Goal: Information Seeking & Learning: Check status

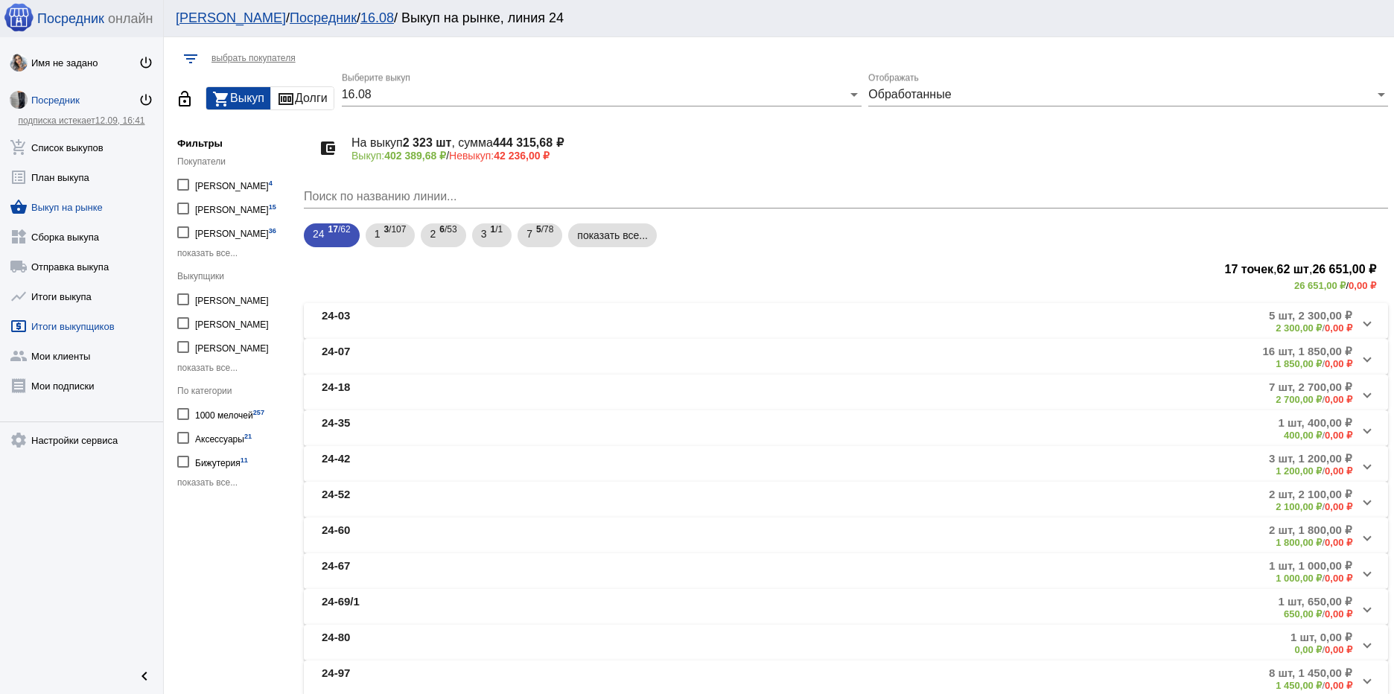
click at [62, 325] on link "local_atm Итоги выкупщиков" at bounding box center [81, 323] width 163 height 30
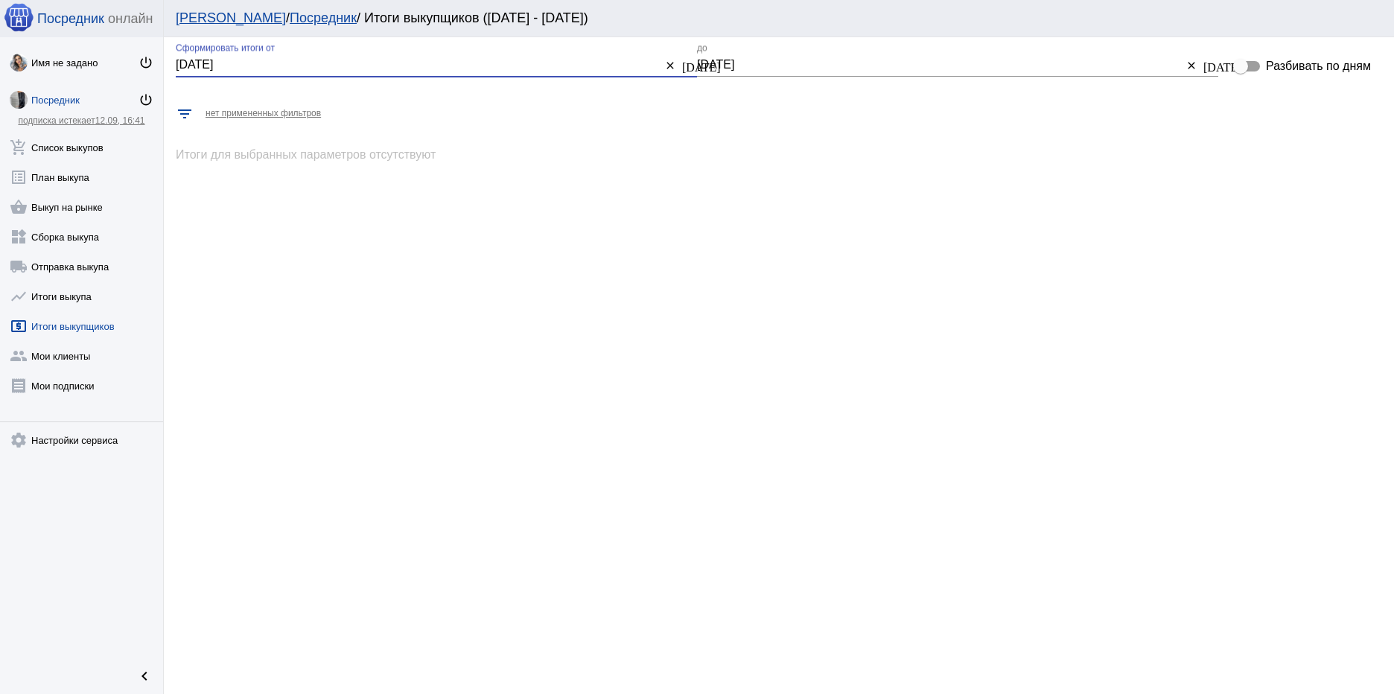
click at [328, 67] on input "[DATE]" at bounding box center [419, 64] width 486 height 13
click at [188, 66] on input "[DATE]" at bounding box center [419, 64] width 486 height 13
click at [891, 557] on div "[DATE] [DATE] Сформировать итоги от clear [DATE] [DATE] [DATE] до clear [DATE] …" at bounding box center [779, 365] width 1230 height 657
drag, startPoint x: 188, startPoint y: 66, endPoint x: 179, endPoint y: 67, distance: 9.8
click at [179, 67] on input "[DATE]" at bounding box center [419, 64] width 486 height 13
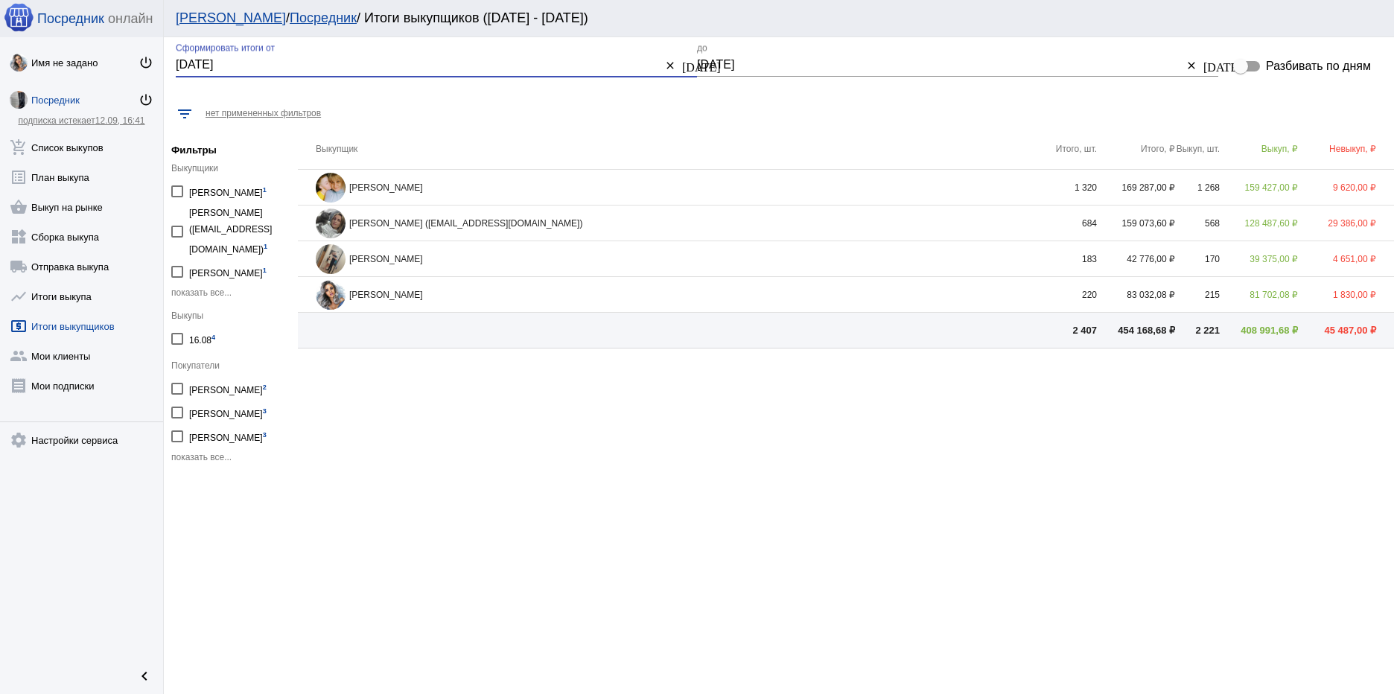
type input "16.08.2025"
click at [433, 187] on div "Elena Kudryavtseva" at bounding box center [684, 188] width 737 height 30
click at [385, 191] on div "Elena Kudryavtseva" at bounding box center [684, 188] width 737 height 30
click at [340, 185] on img at bounding box center [331, 188] width 30 height 30
click at [1263, 186] on td "159 427,00 ₽" at bounding box center [1259, 188] width 78 height 36
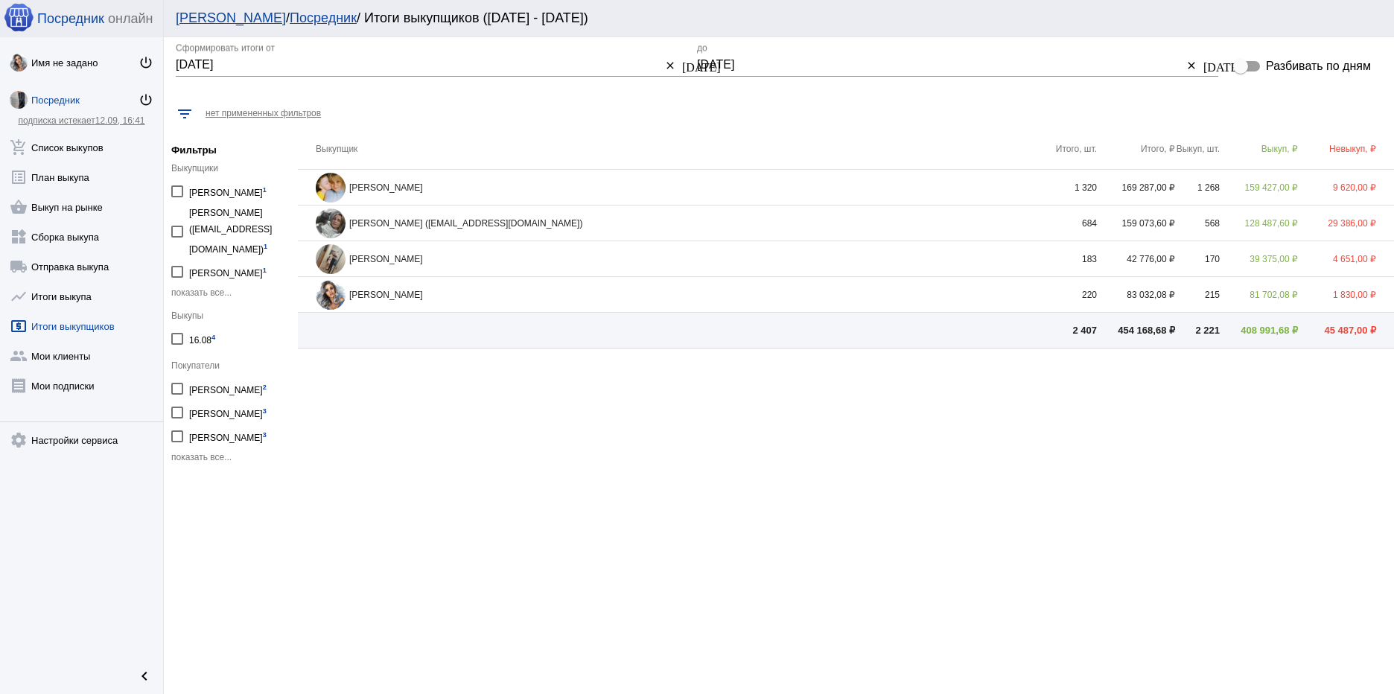
click at [1350, 189] on td "9 620,00 ₽" at bounding box center [1346, 188] width 96 height 36
click at [1352, 223] on td "29 386,00 ₽" at bounding box center [1346, 224] width 96 height 36
click at [69, 358] on link "group Мои клиенты" at bounding box center [81, 353] width 163 height 30
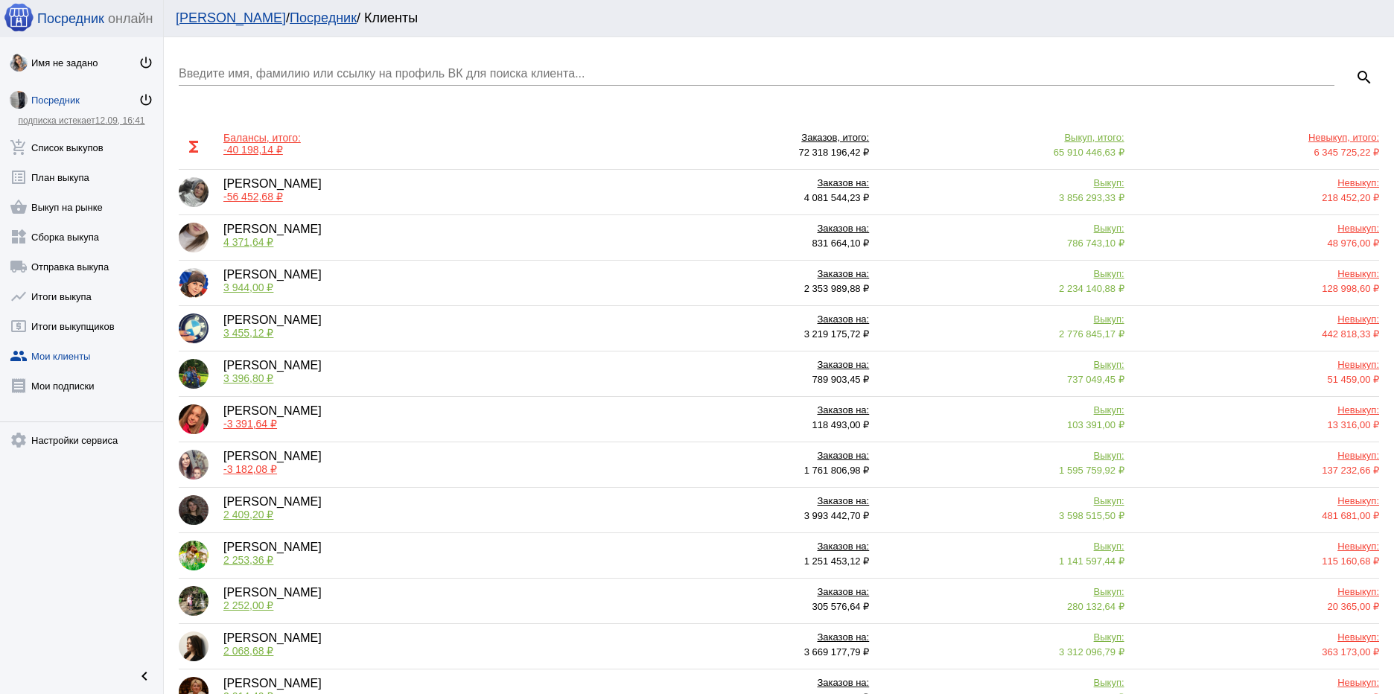
click at [258, 244] on span "4 371,64 ₽" at bounding box center [248, 242] width 50 height 12
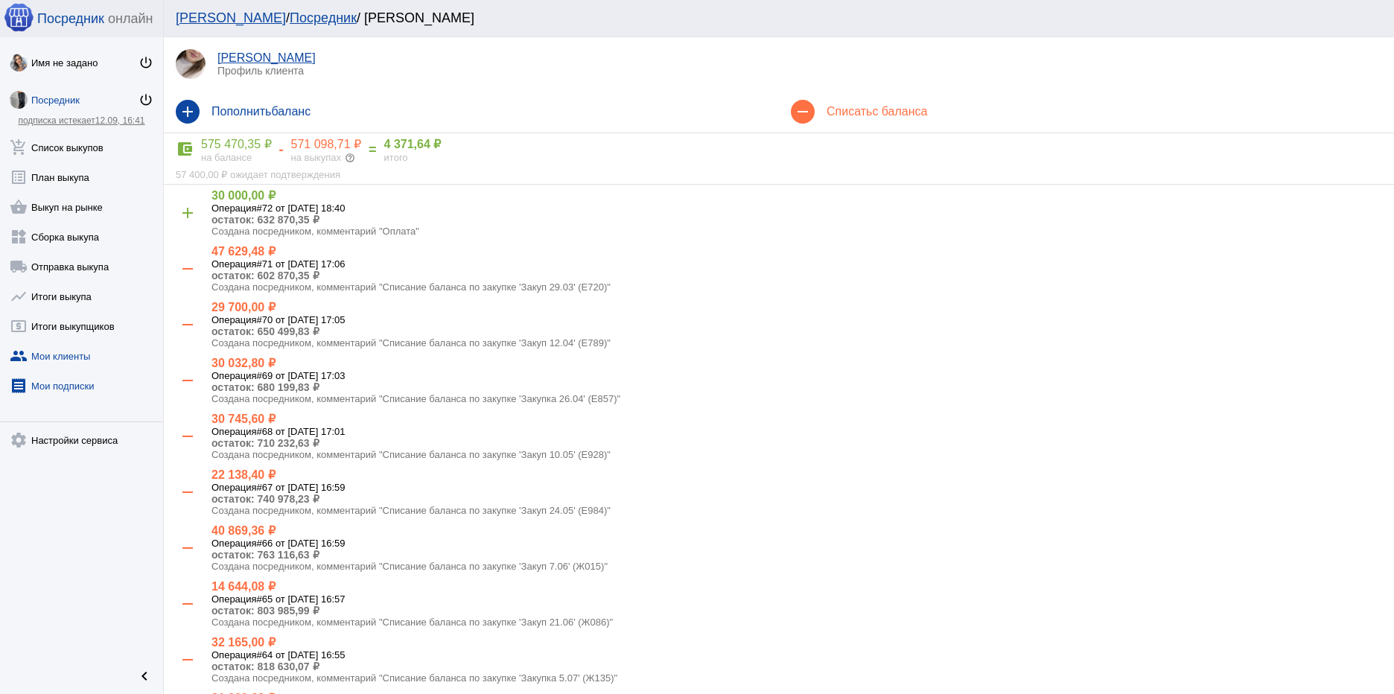
click at [75, 383] on link "receipt Мои подписки" at bounding box center [81, 383] width 163 height 30
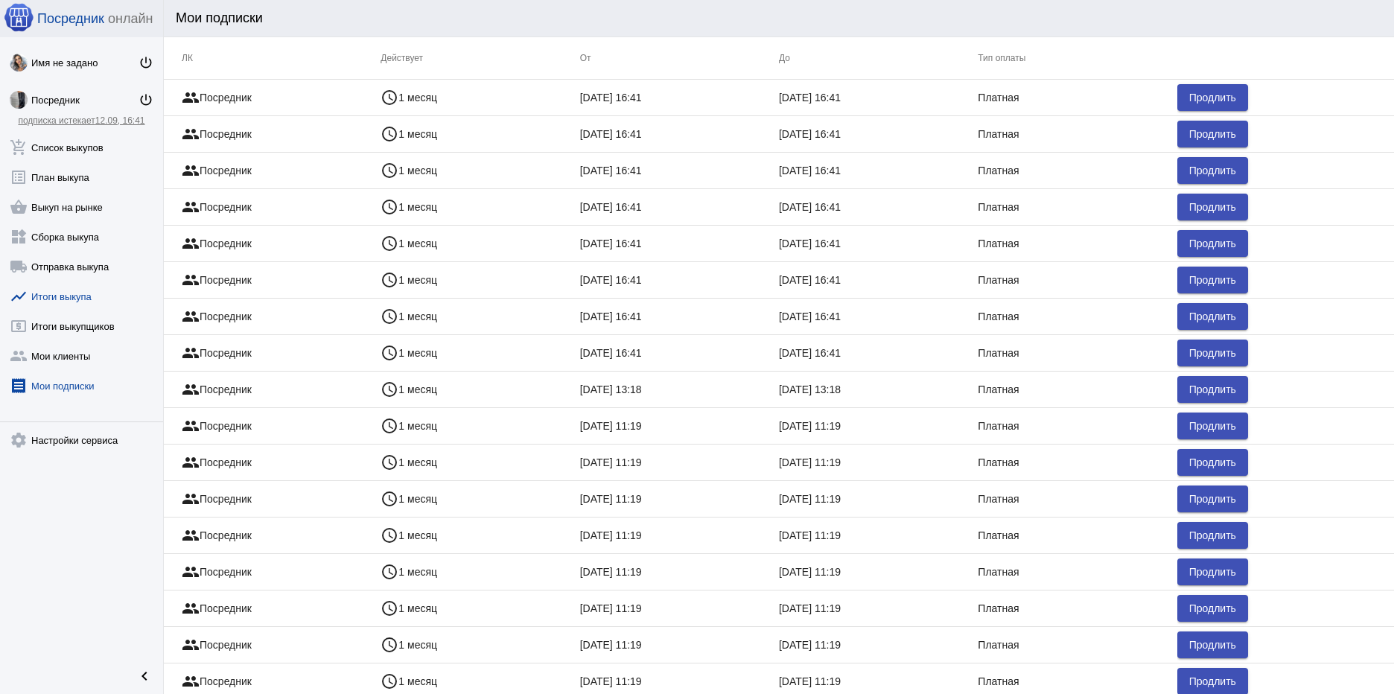
click at [58, 299] on link "show_chart Итоги выкупа" at bounding box center [81, 294] width 163 height 30
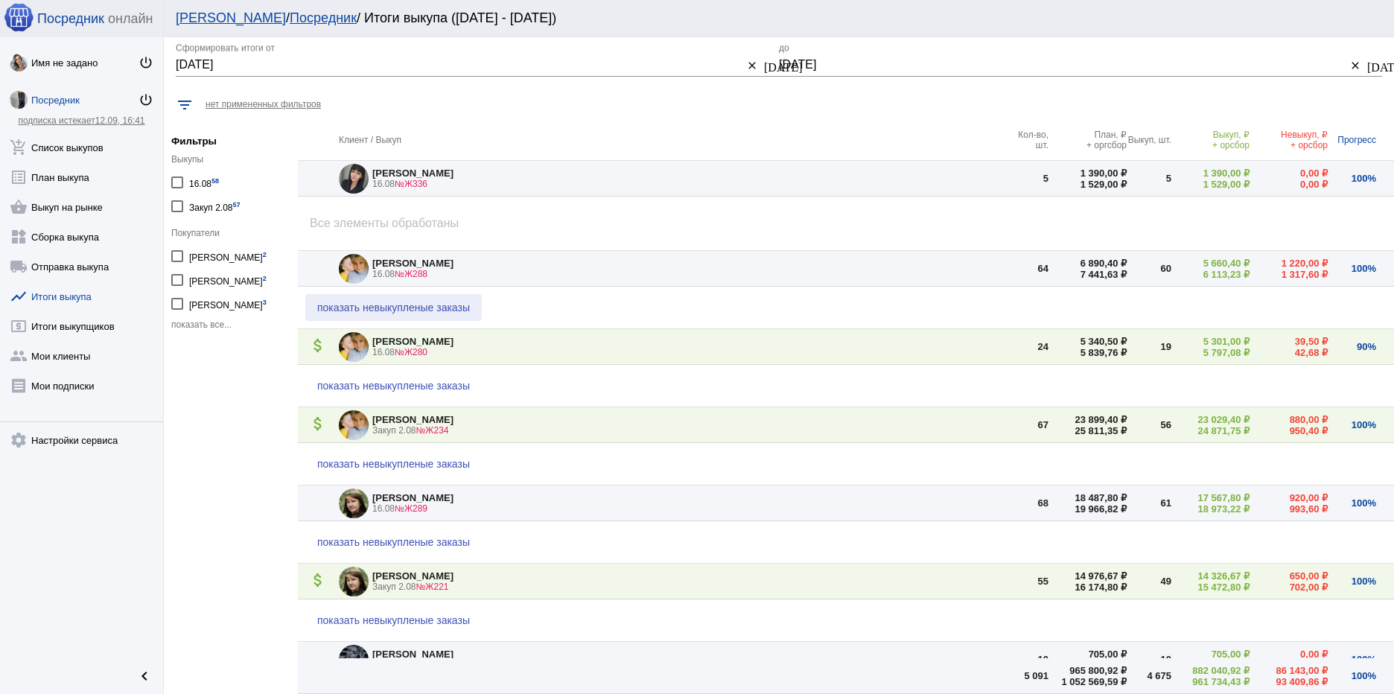
click at [401, 305] on span "показать невыкупленые заказы" at bounding box center [393, 308] width 153 height 12
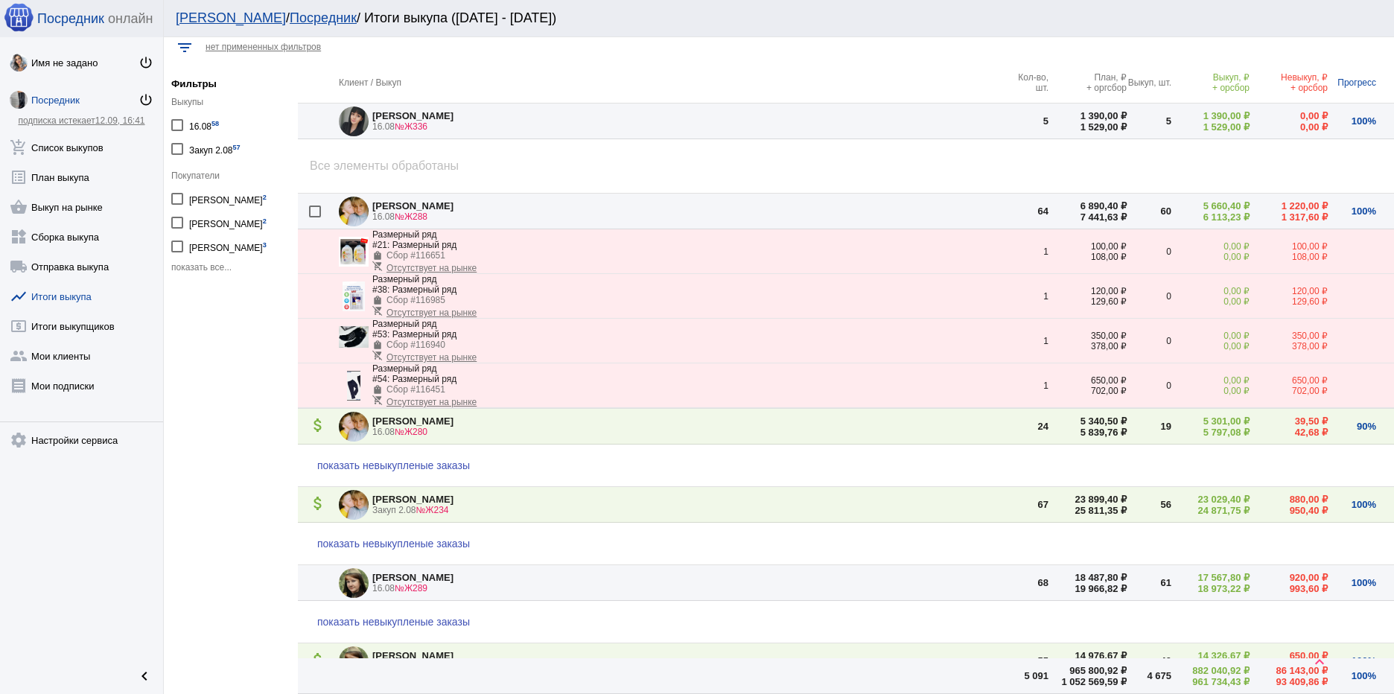
scroll to position [149, 0]
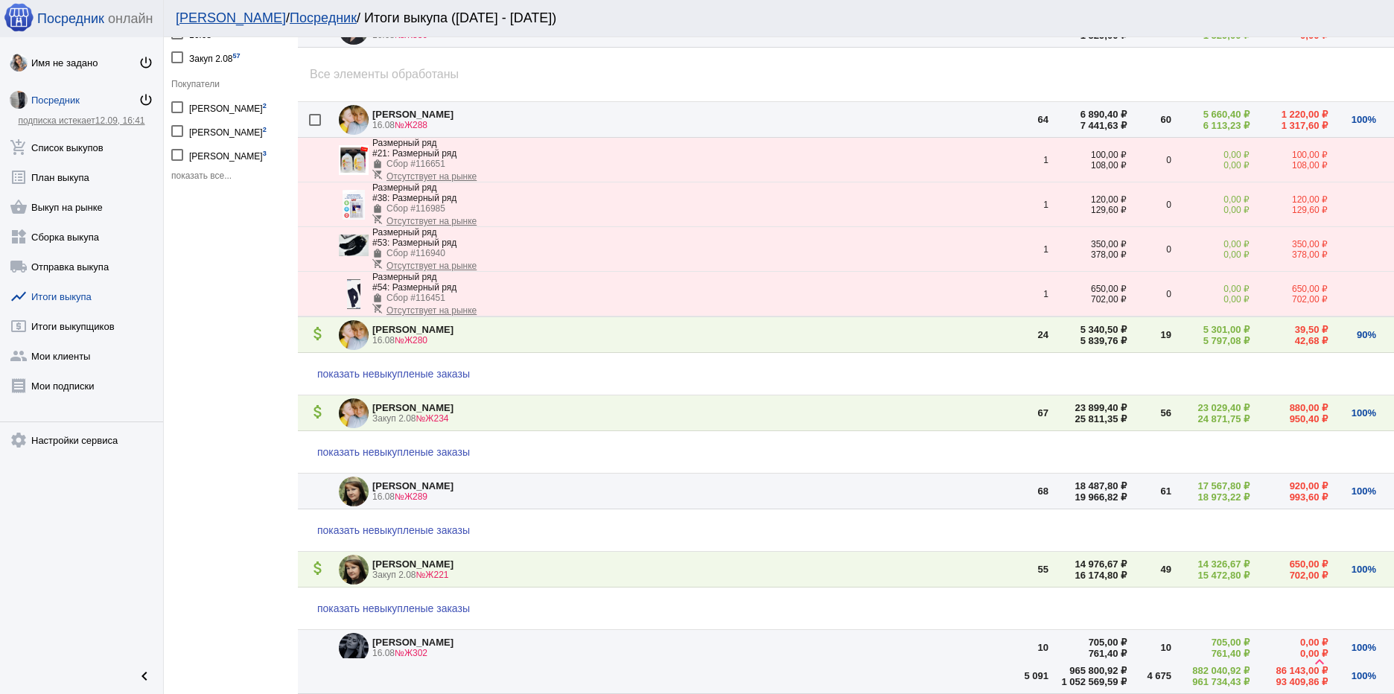
click at [407, 373] on span "показать невыкупленые заказы" at bounding box center [393, 374] width 153 height 12
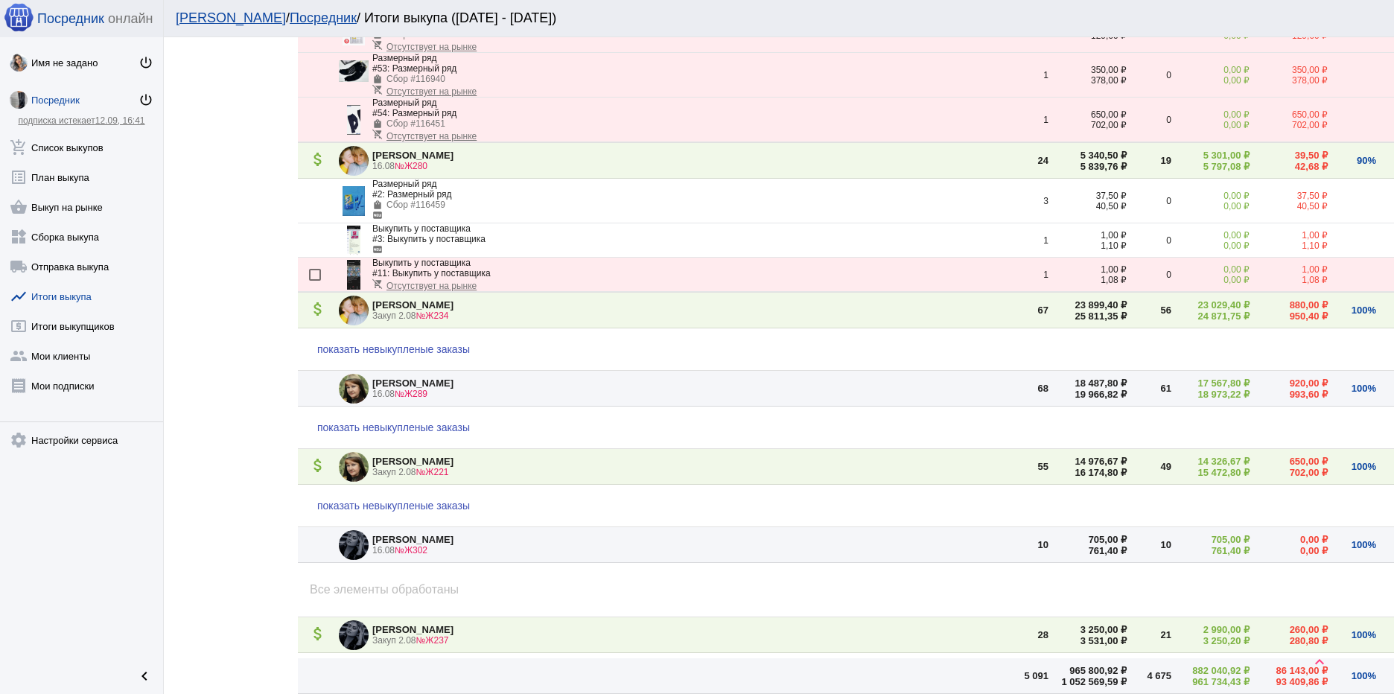
scroll to position [372, 0]
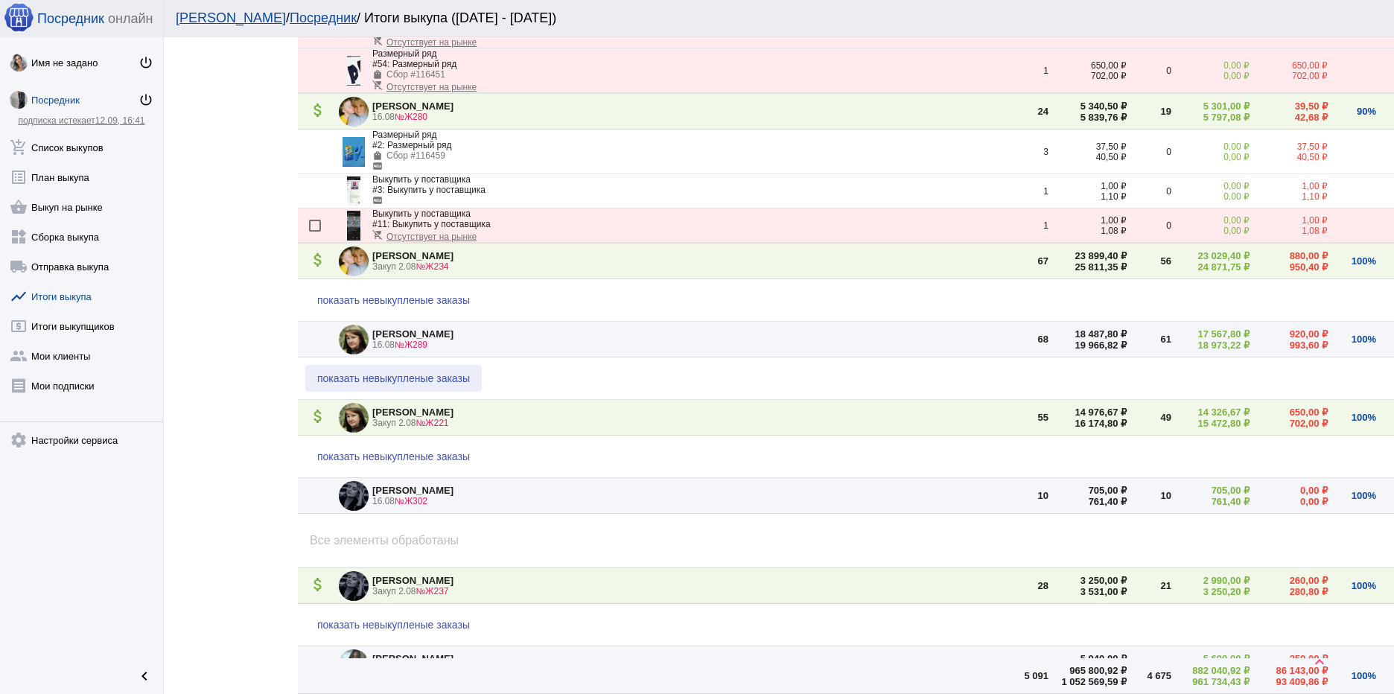
click at [440, 381] on span "показать невыкупленые заказы" at bounding box center [393, 378] width 153 height 12
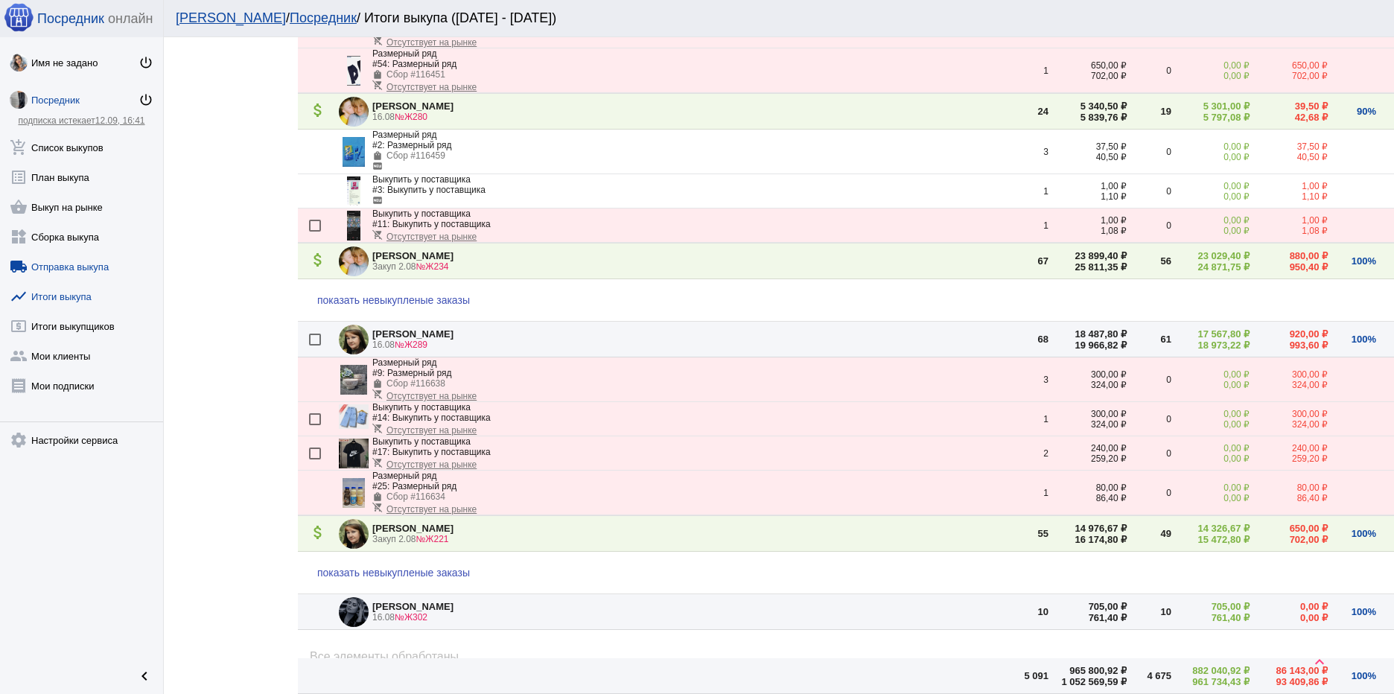
click at [76, 262] on link "local_shipping Отправка выкупа" at bounding box center [81, 264] width 163 height 30
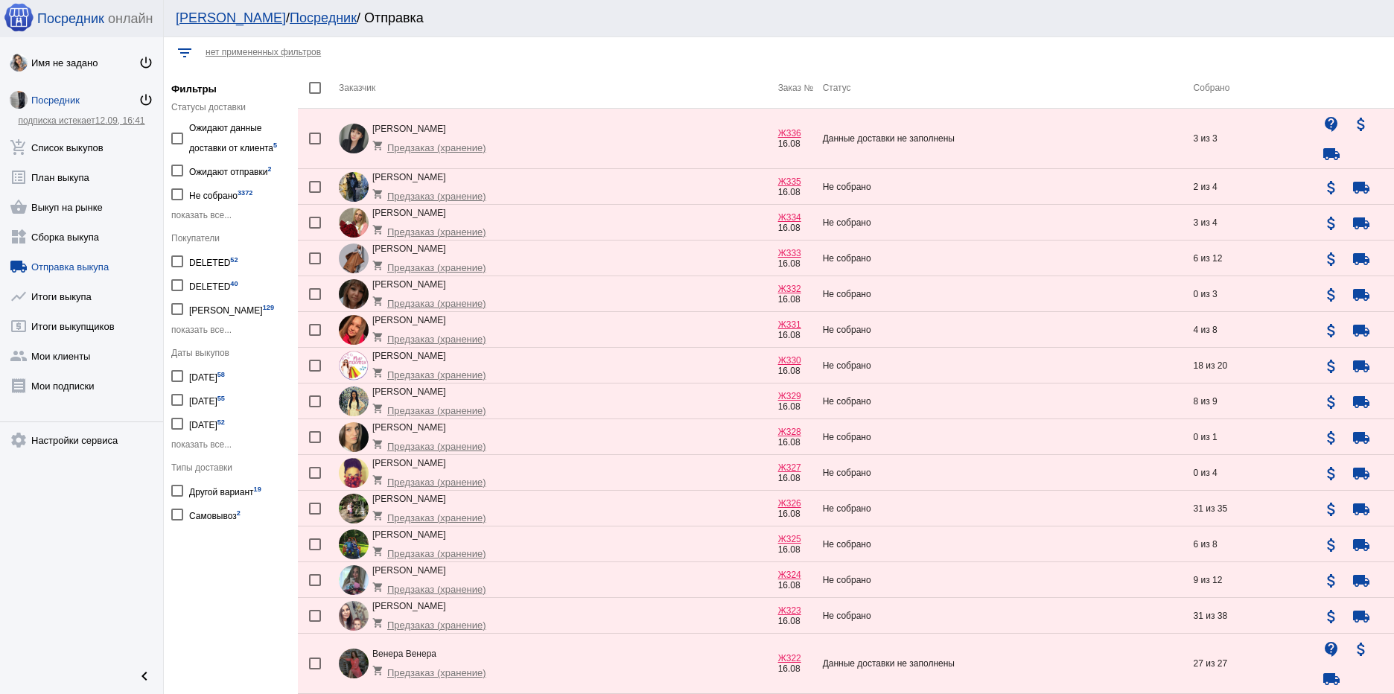
click at [214, 145] on div "Ожидают данные доставки от клиента 5" at bounding box center [239, 138] width 101 height 36
checkbox input "true"
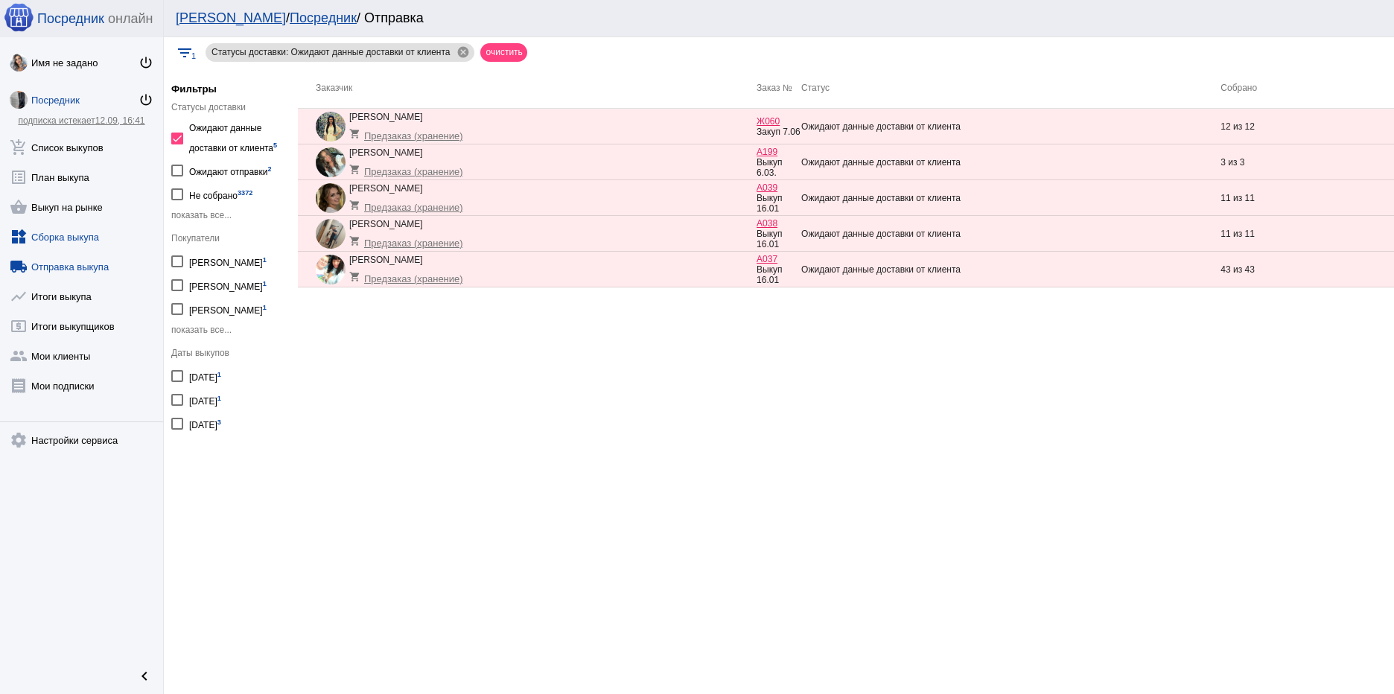
click at [62, 228] on link "widgets Сборка выкупа" at bounding box center [81, 234] width 163 height 30
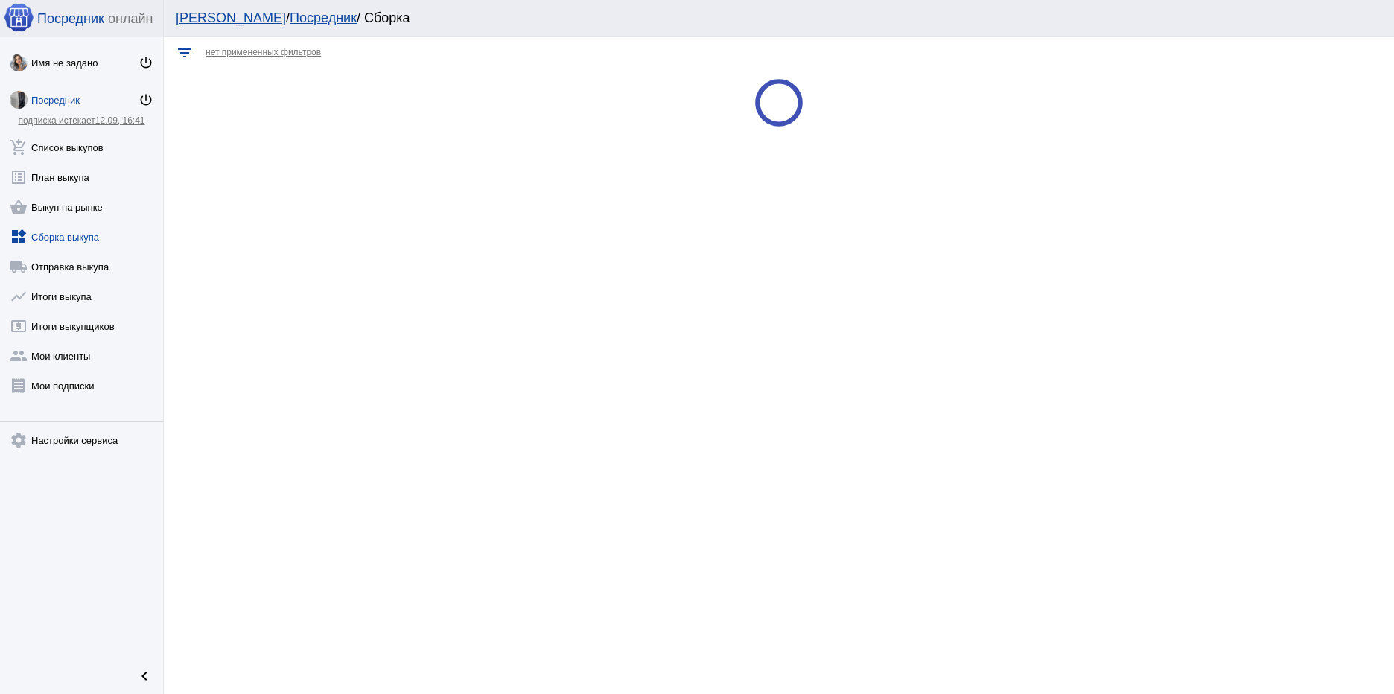
click at [932, 525] on div "filter_list нет примененных фильтров keyboard_arrow_up" at bounding box center [779, 365] width 1230 height 657
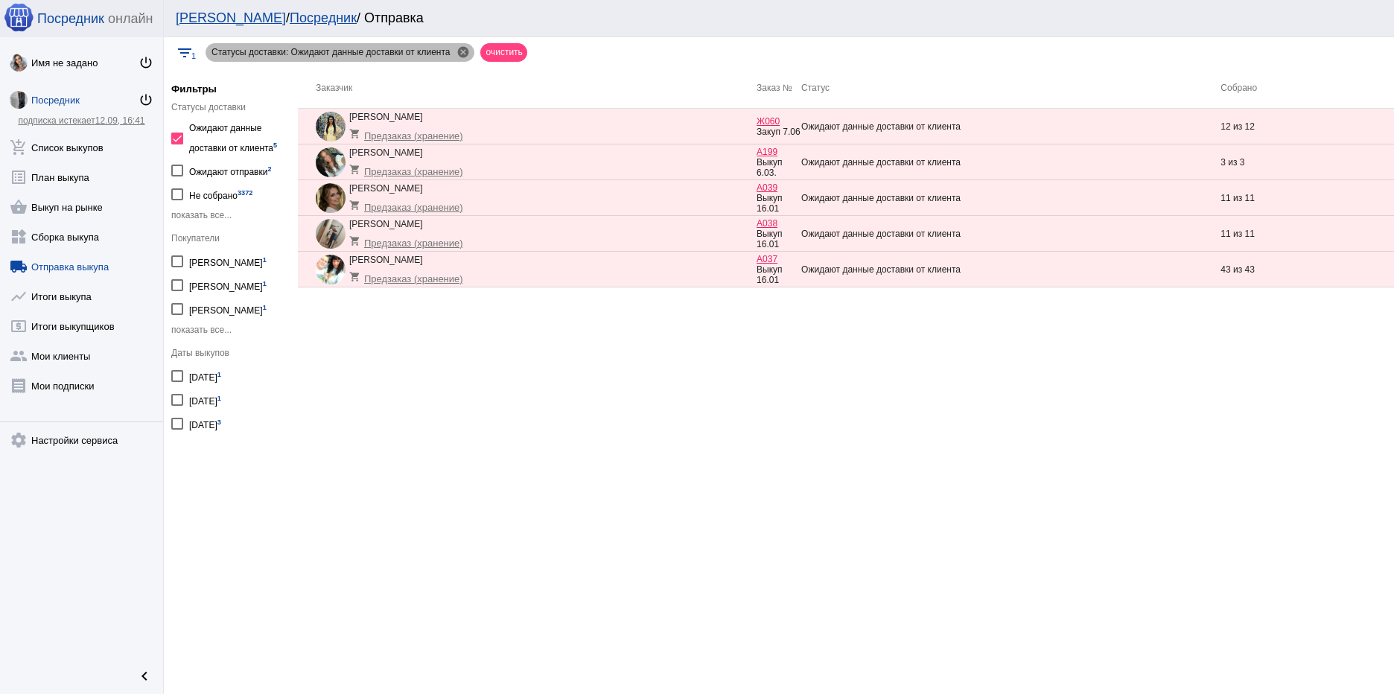
click at [464, 54] on mat-icon "cancel" at bounding box center [463, 51] width 13 height 13
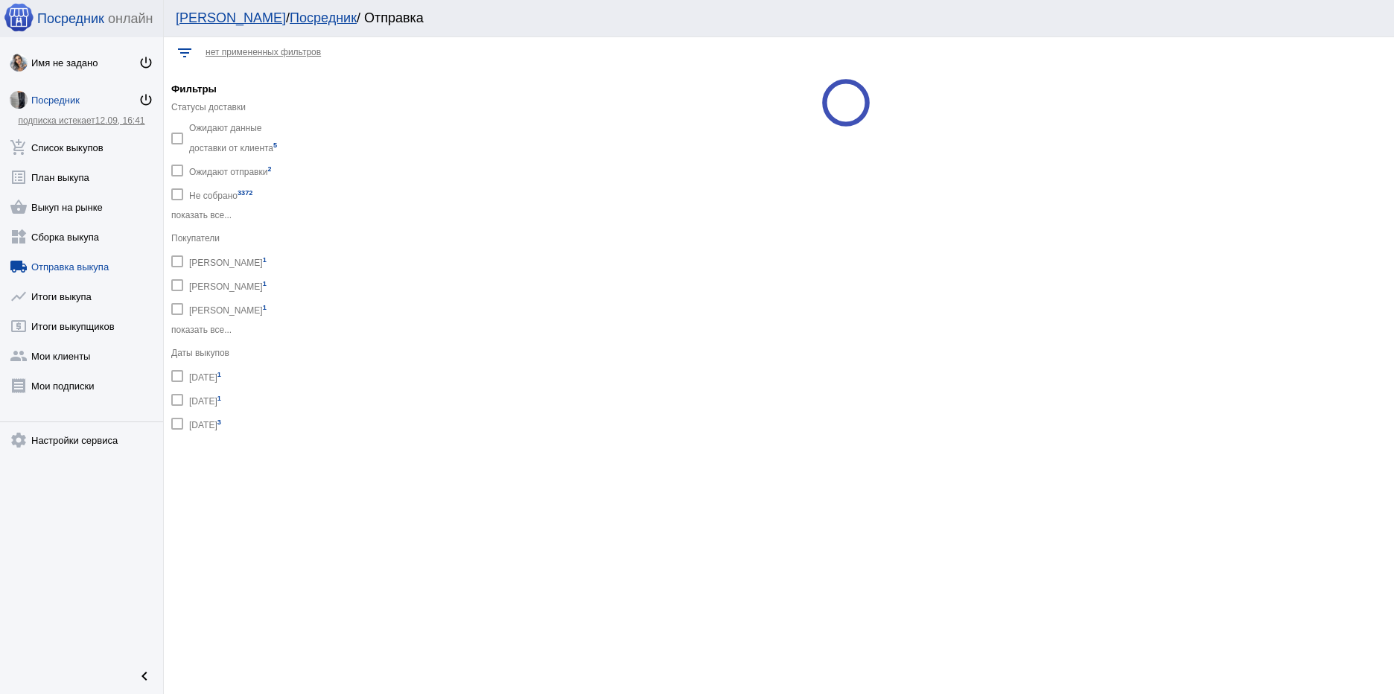
checkbox input "false"
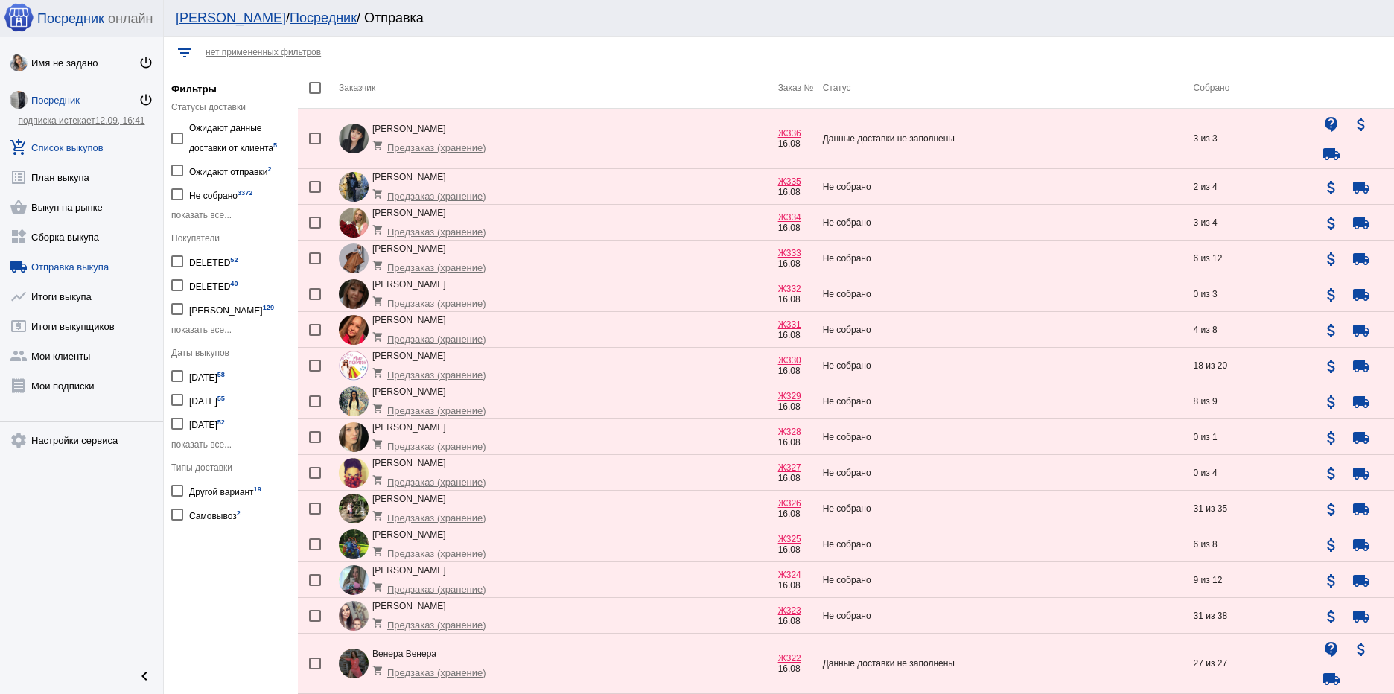
click at [88, 145] on link "add_shopping_cart Список выкупов" at bounding box center [81, 145] width 163 height 30
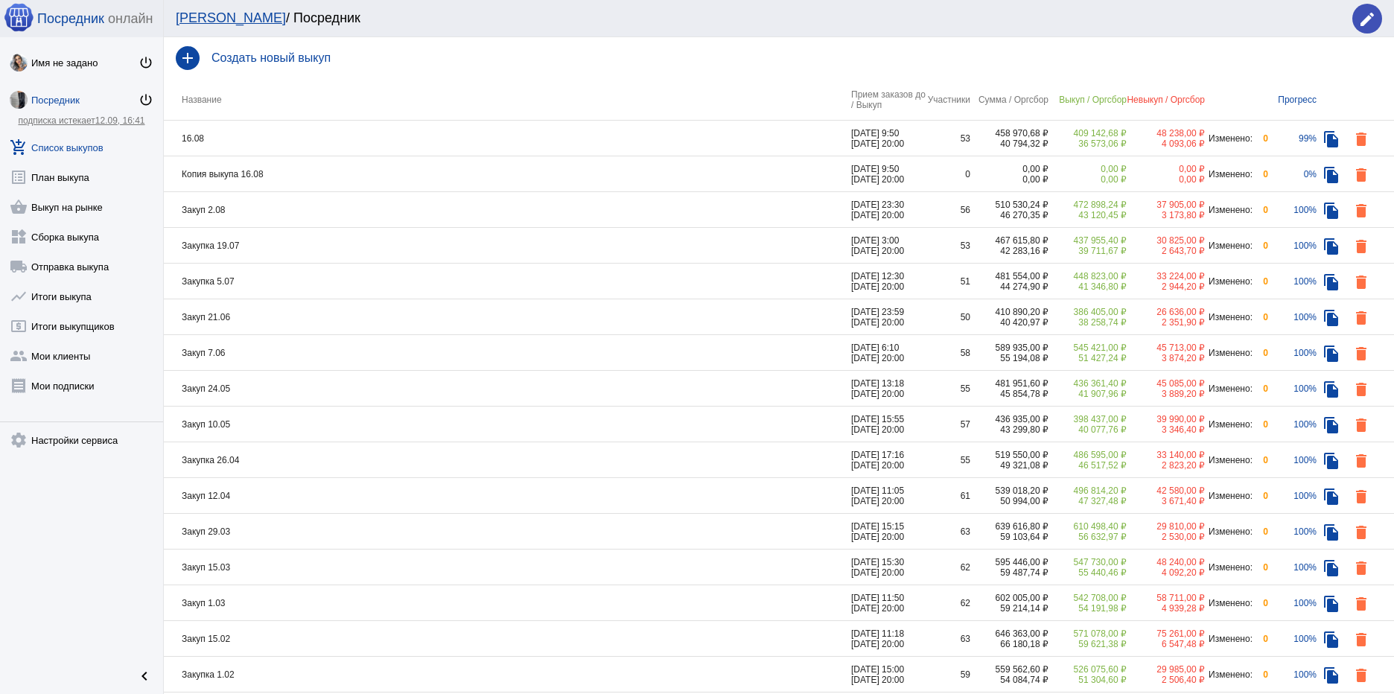
click at [203, 136] on td "16.08" at bounding box center [507, 139] width 687 height 36
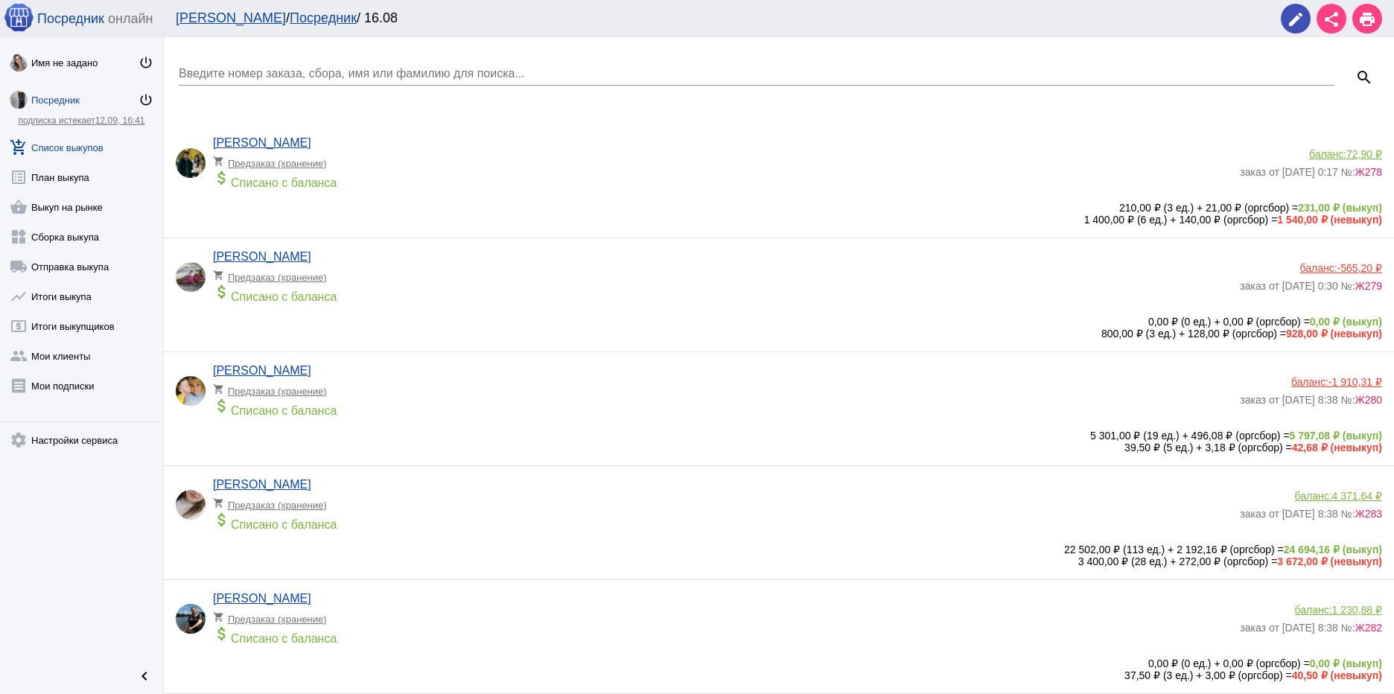
click at [270, 165] on div "shopping_cart Предзаказ (хранение)" at bounding box center [274, 159] width 123 height 19
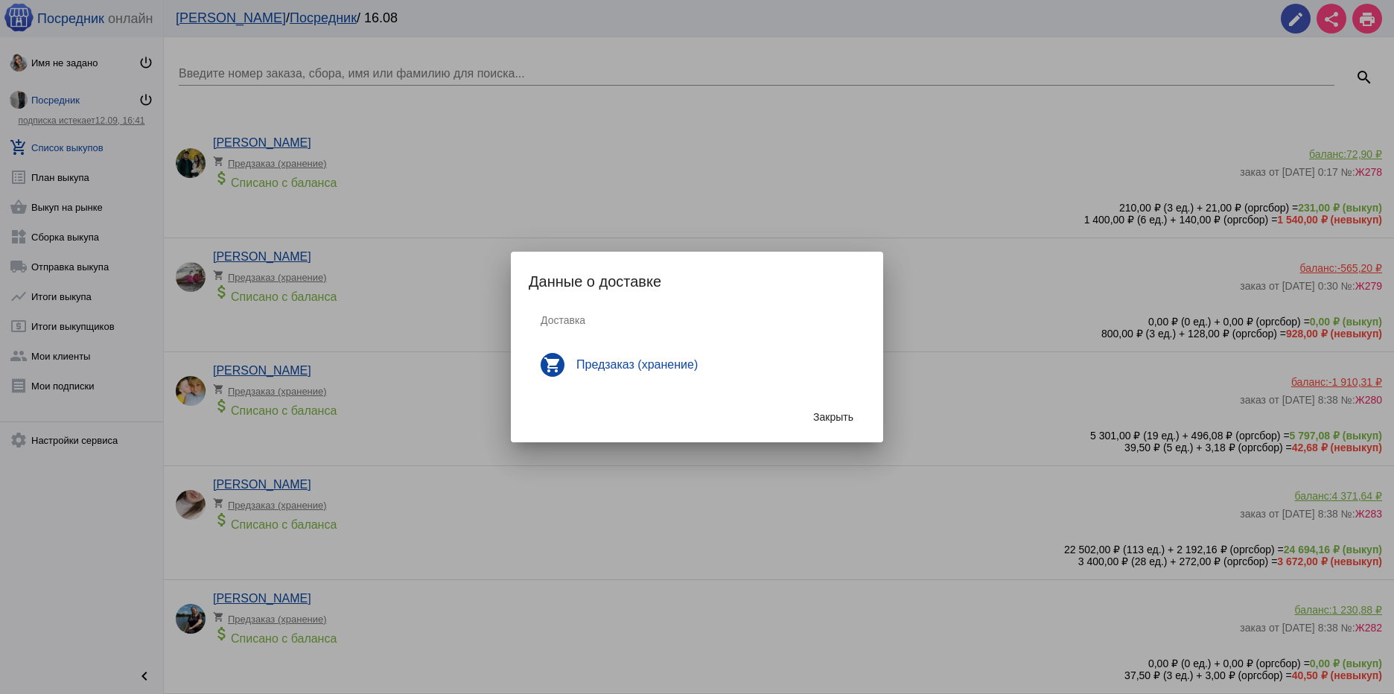
click at [618, 362] on h4 "Предзаказ (хранение)" at bounding box center [714, 364] width 277 height 13
click at [854, 426] on button "Закрыть" at bounding box center [833, 417] width 64 height 27
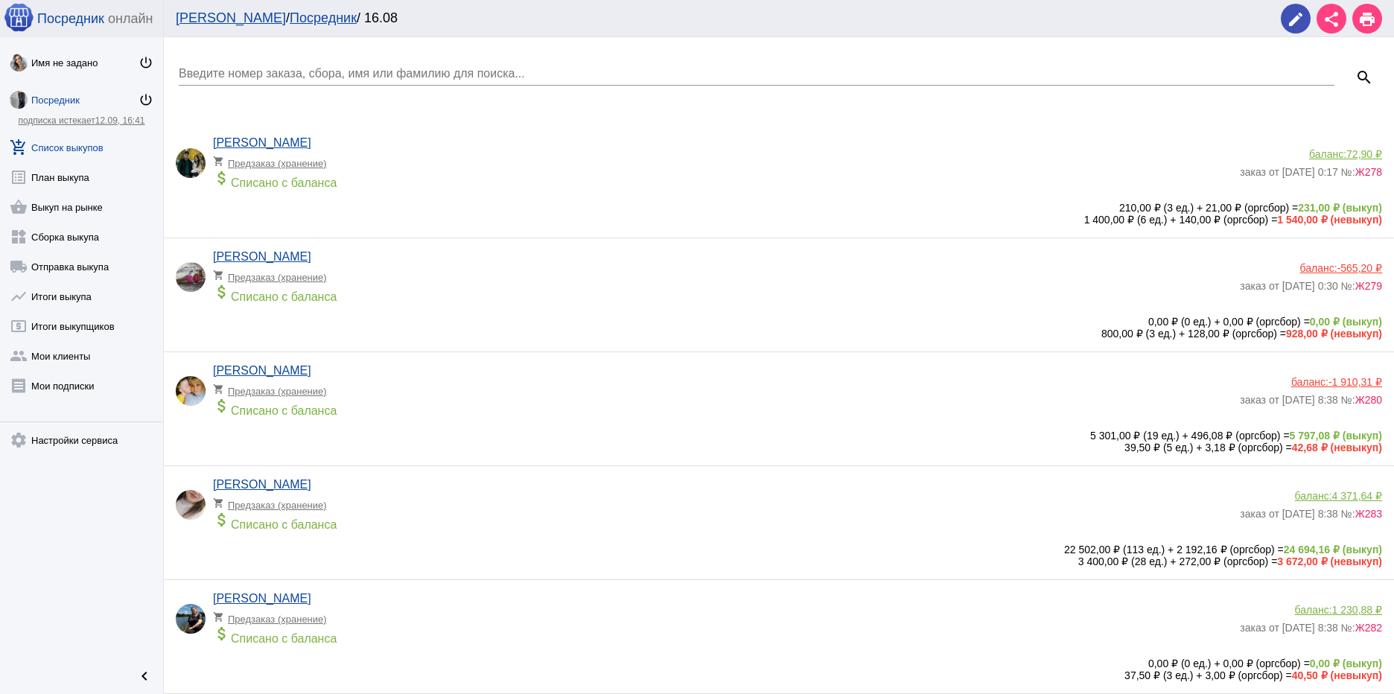
click at [1298, 206] on b "231,00 ₽ (выкуп)" at bounding box center [1340, 208] width 84 height 12
click at [62, 210] on link "shopping_basket Выкуп на рынке" at bounding box center [81, 204] width 163 height 30
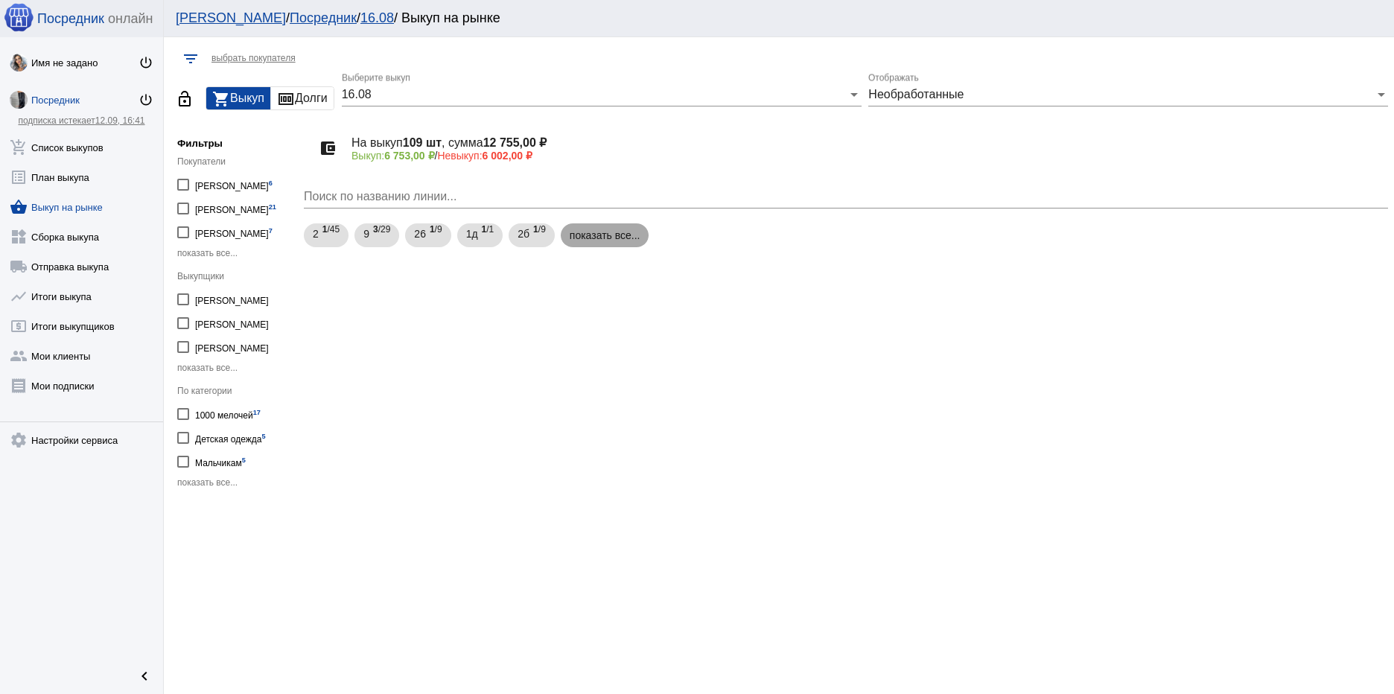
click at [589, 234] on mat-chip "показать все..." at bounding box center [605, 235] width 89 height 24
click at [313, 232] on span "2" at bounding box center [316, 233] width 6 height 27
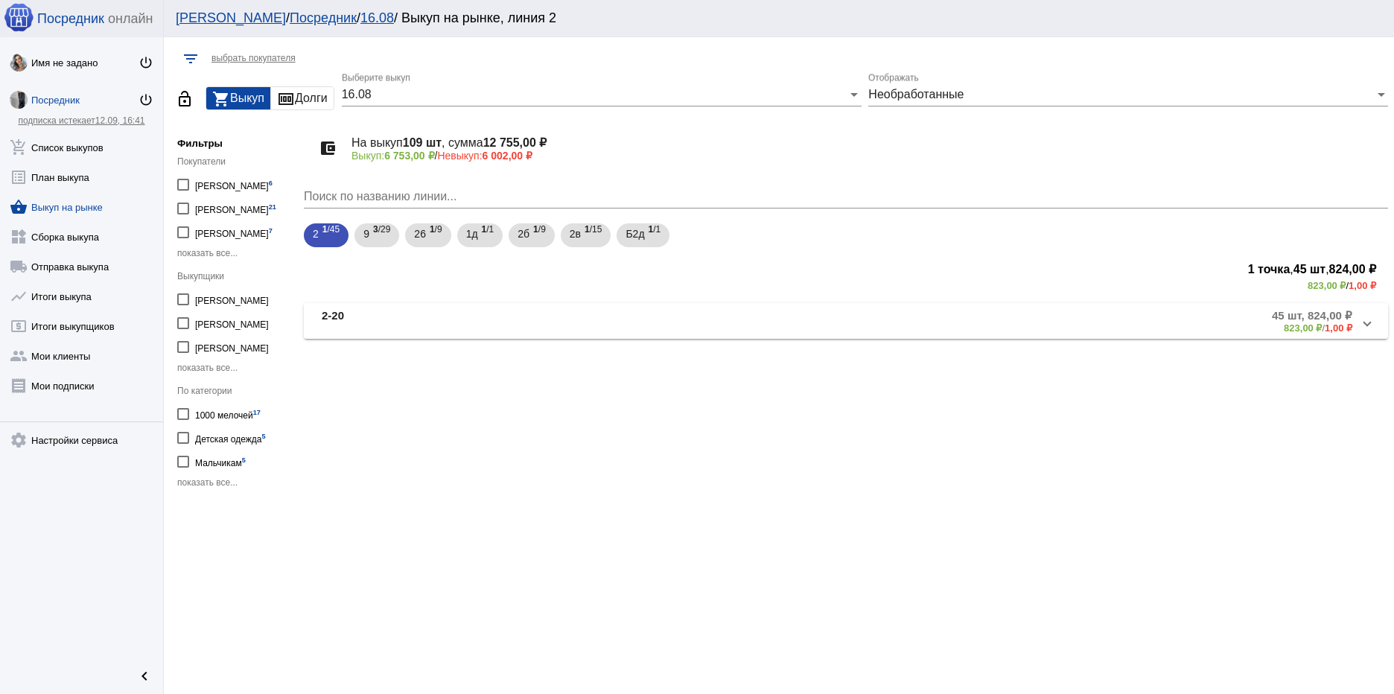
click at [369, 325] on mat-panel-title "2-20" at bounding box center [486, 321] width 328 height 25
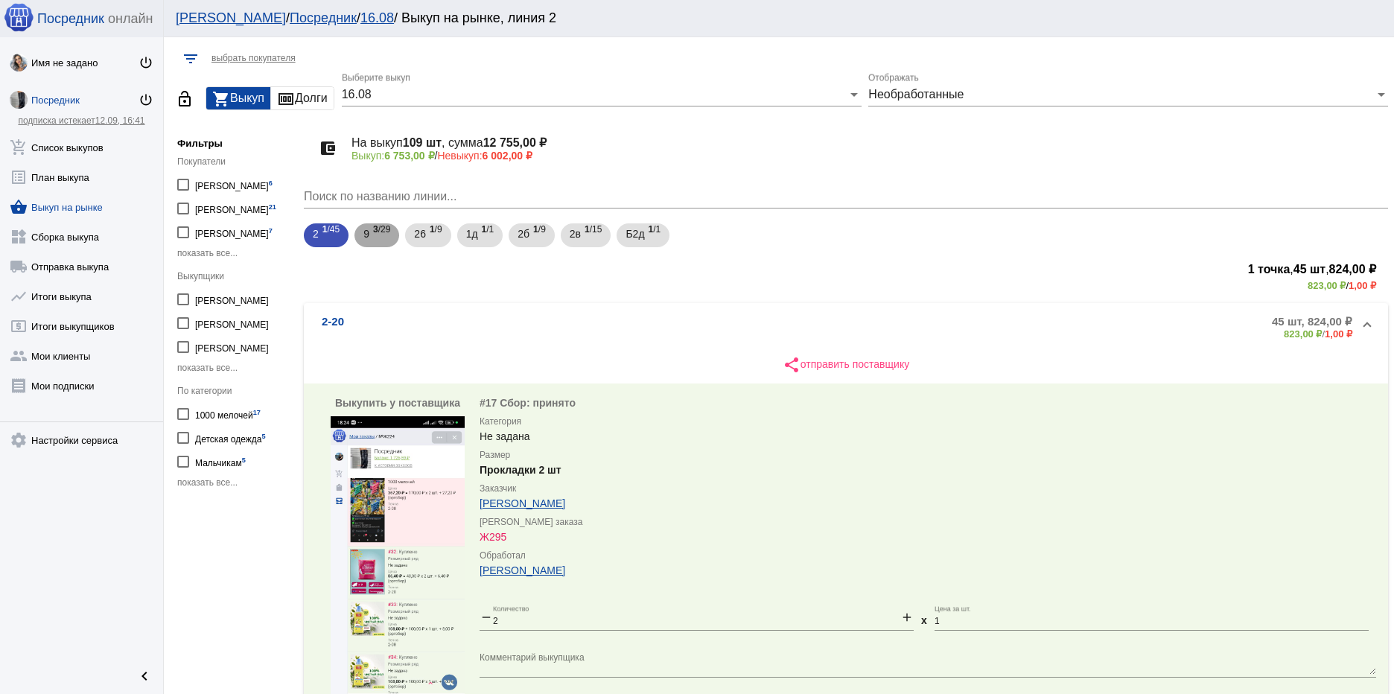
click at [372, 234] on div "9 3 /29" at bounding box center [376, 235] width 27 height 31
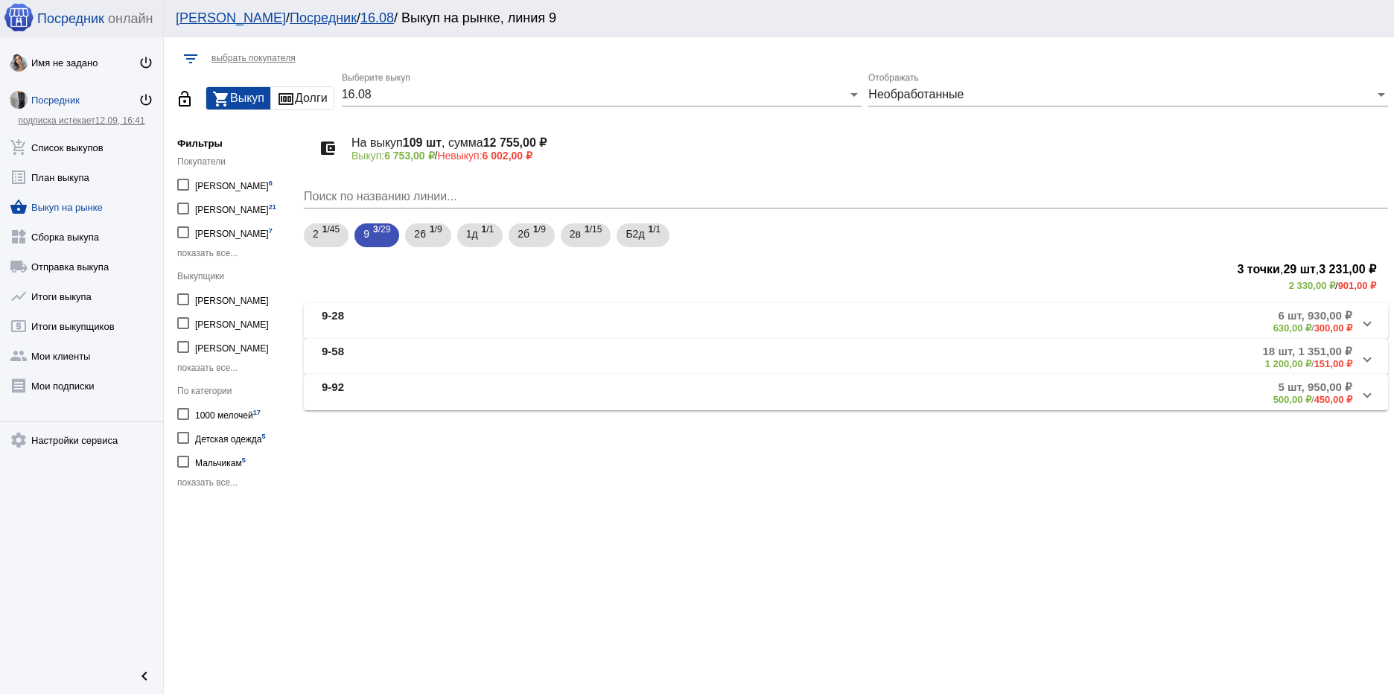
click at [351, 326] on mat-panel-title "9-28" at bounding box center [486, 321] width 328 height 25
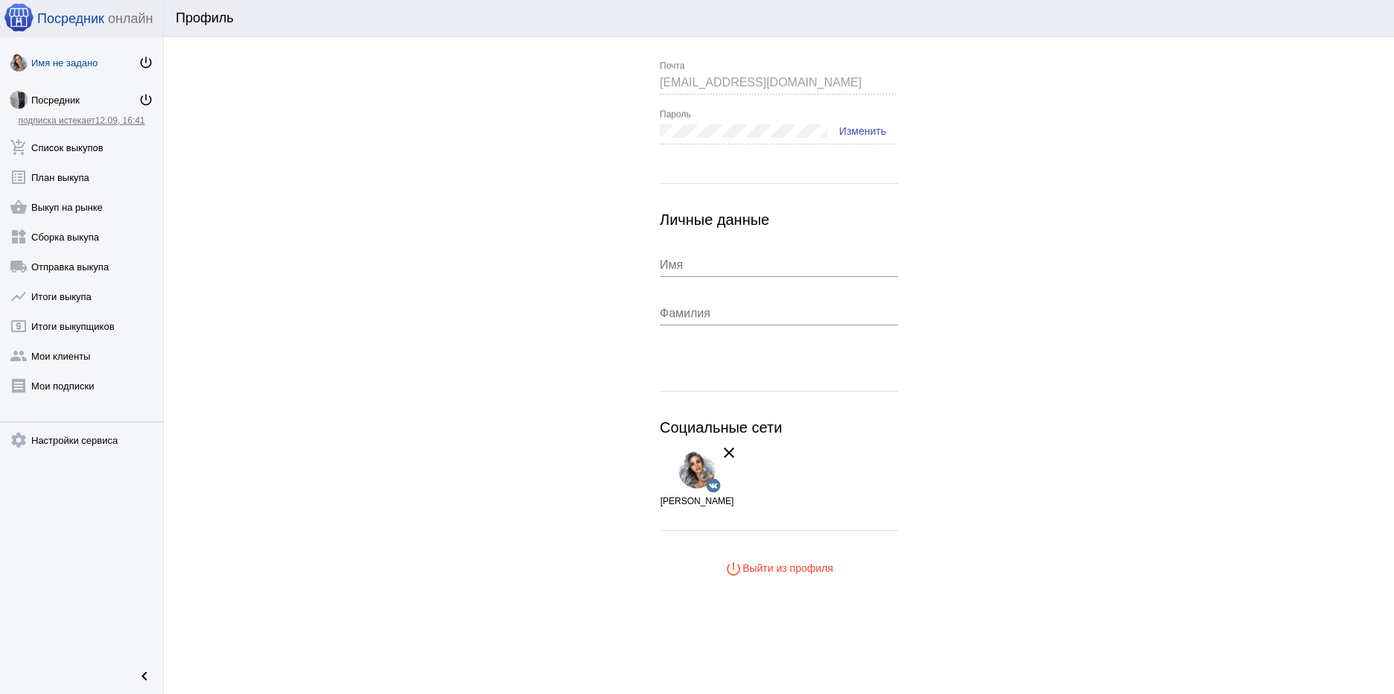
click at [110, 121] on span "12.09, 16:41" at bounding box center [120, 120] width 50 height 10
